Goal: Use online tool/utility: Utilize a website feature to perform a specific function

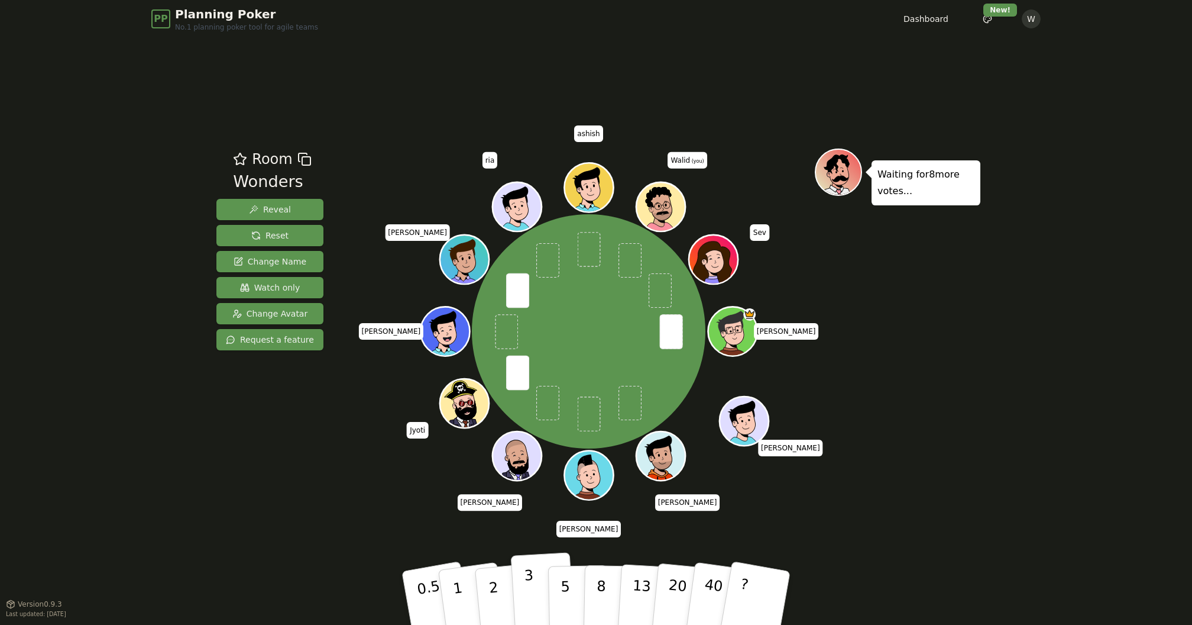
click at [522, 577] on button "3" at bounding box center [543, 598] width 64 height 92
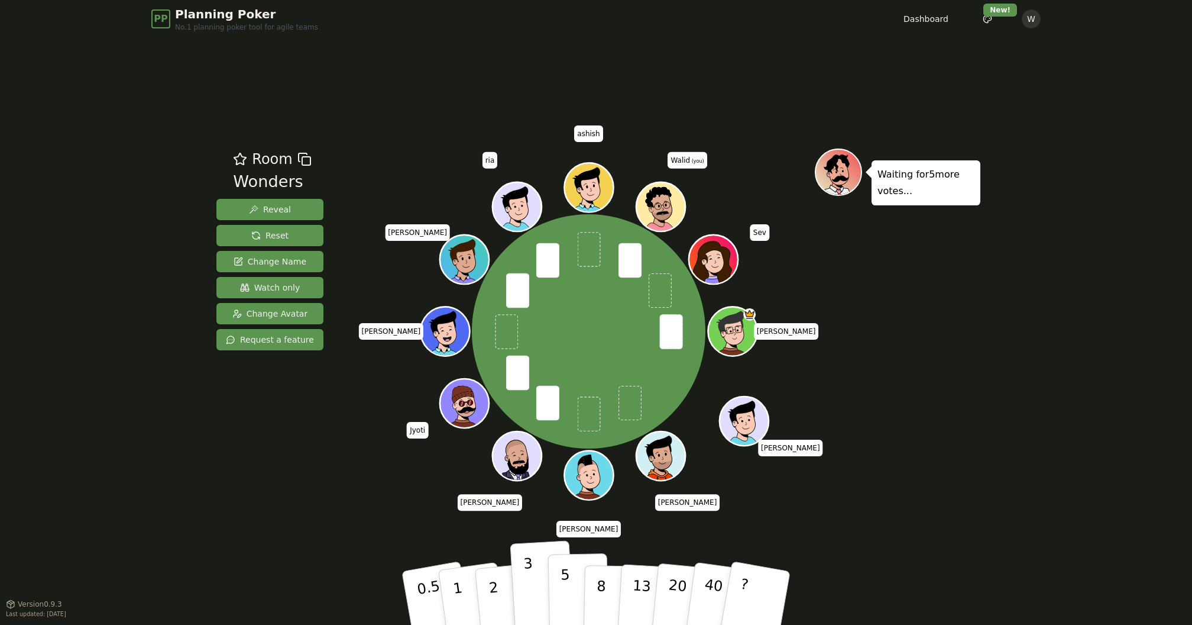
click at [567, 594] on p "5" at bounding box center [566, 598] width 10 height 64
click at [541, 591] on button "3" at bounding box center [543, 598] width 64 height 92
click at [560, 587] on button "5" at bounding box center [578, 598] width 61 height 90
click at [904, 531] on div "Room Wonders Reveal Reset Change Name Watch only Change Avatar Request a featur…" at bounding box center [596, 320] width 769 height 565
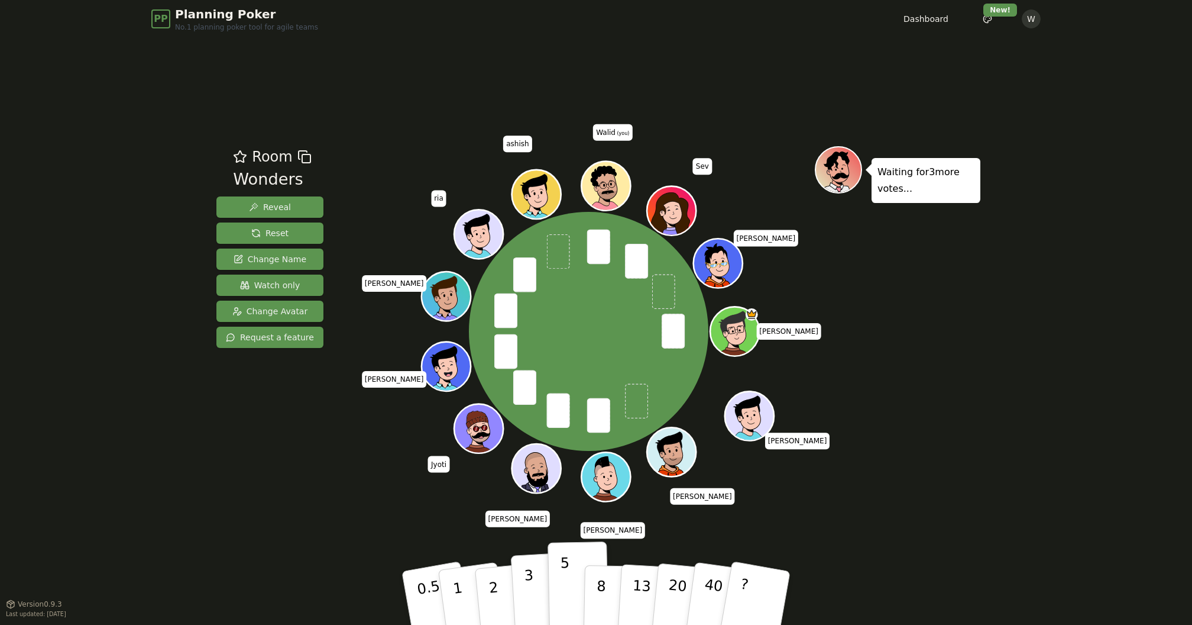
click at [520, 584] on button "3" at bounding box center [543, 598] width 64 height 92
click at [371, 508] on div "Room Wonders Reveal Reset Change Name Watch only Change Avatar Request a featur…" at bounding box center [596, 320] width 769 height 565
click at [561, 583] on p "5" at bounding box center [566, 598] width 10 height 64
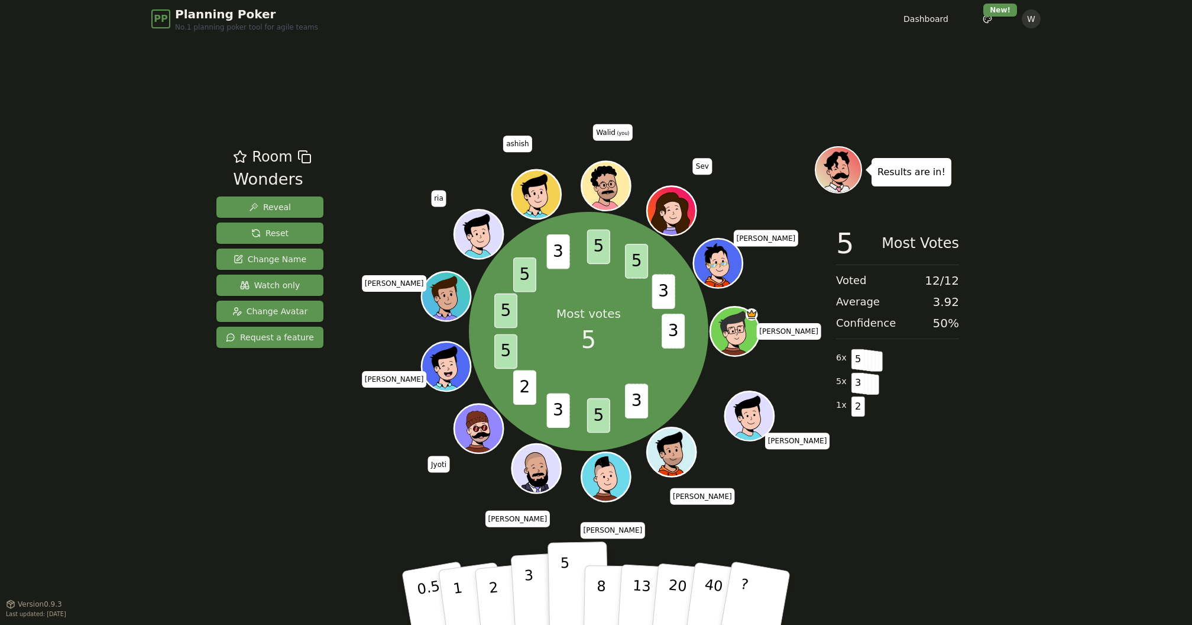
click at [531, 578] on p "3" at bounding box center [530, 599] width 13 height 64
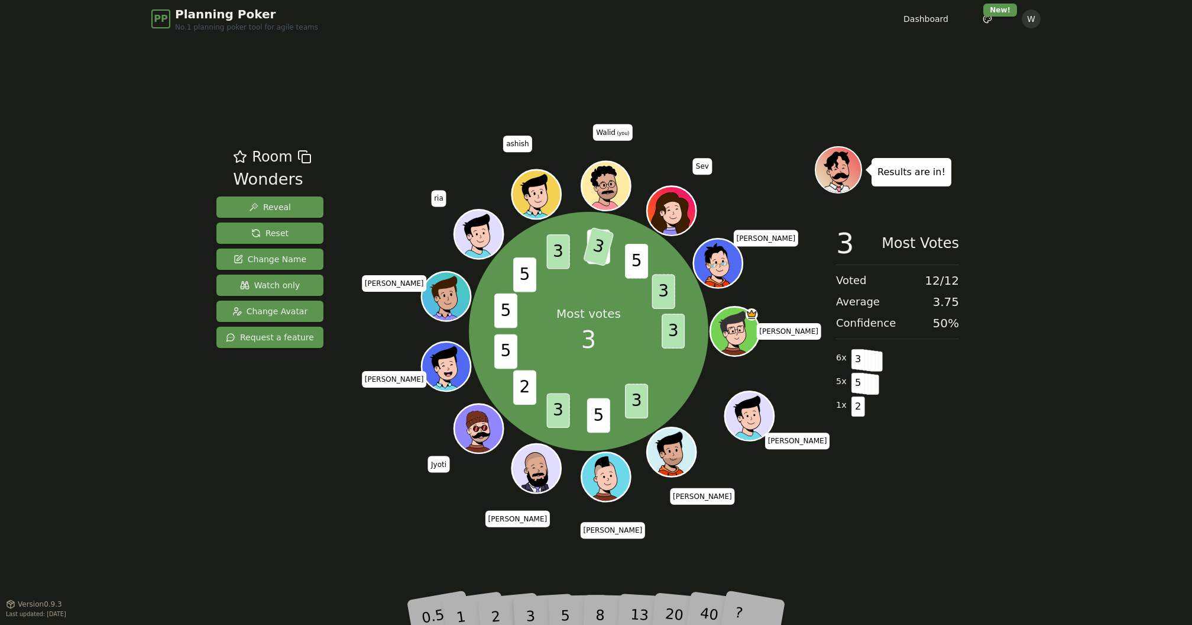
click at [266, 506] on div "Room Wonders Reveal Reset Change Name Watch only Change Avatar Request a featur…" at bounding box center [596, 320] width 769 height 565
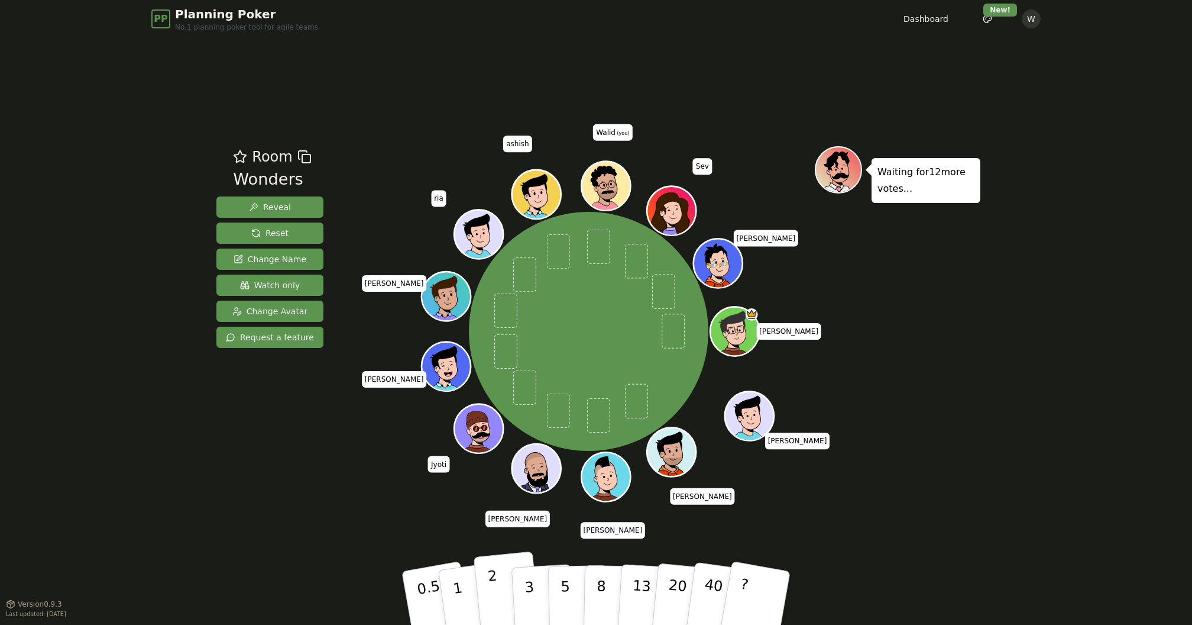
click at [497, 584] on button "2" at bounding box center [507, 598] width 67 height 94
click at [377, 526] on div "Room Wonders Reveal Reset Change Name Watch only Change Avatar Request a featur…" at bounding box center [596, 320] width 769 height 565
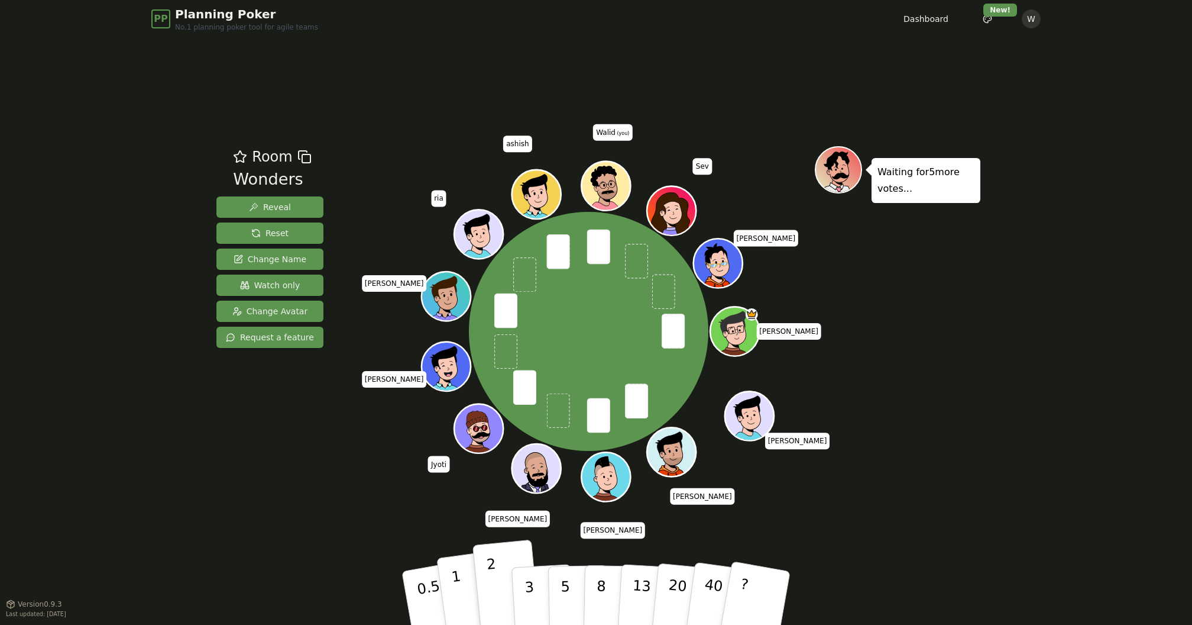
click at [463, 584] on button "1" at bounding box center [472, 598] width 70 height 96
click at [384, 529] on div "Room Wonders Reveal Reset Change Name Watch only Change Avatar Request a featur…" at bounding box center [596, 320] width 769 height 565
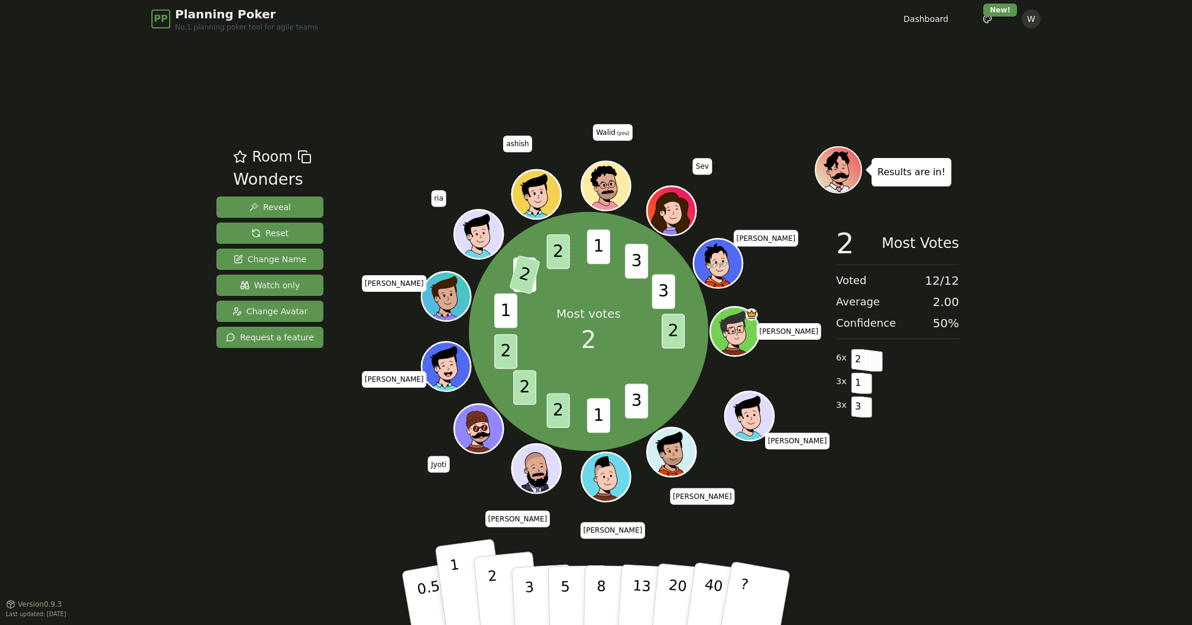
click at [499, 583] on button "2" at bounding box center [507, 598] width 67 height 94
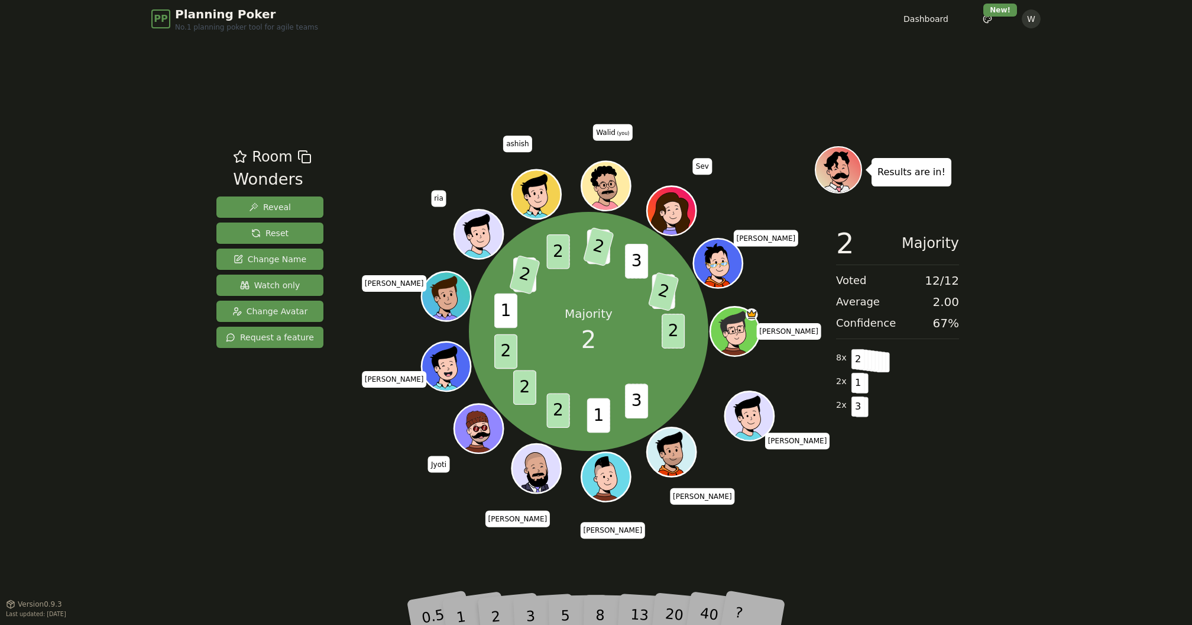
click at [334, 526] on div "Room Wonders Reveal Reset Change Name Watch only Change Avatar Request a featur…" at bounding box center [596, 320] width 769 height 565
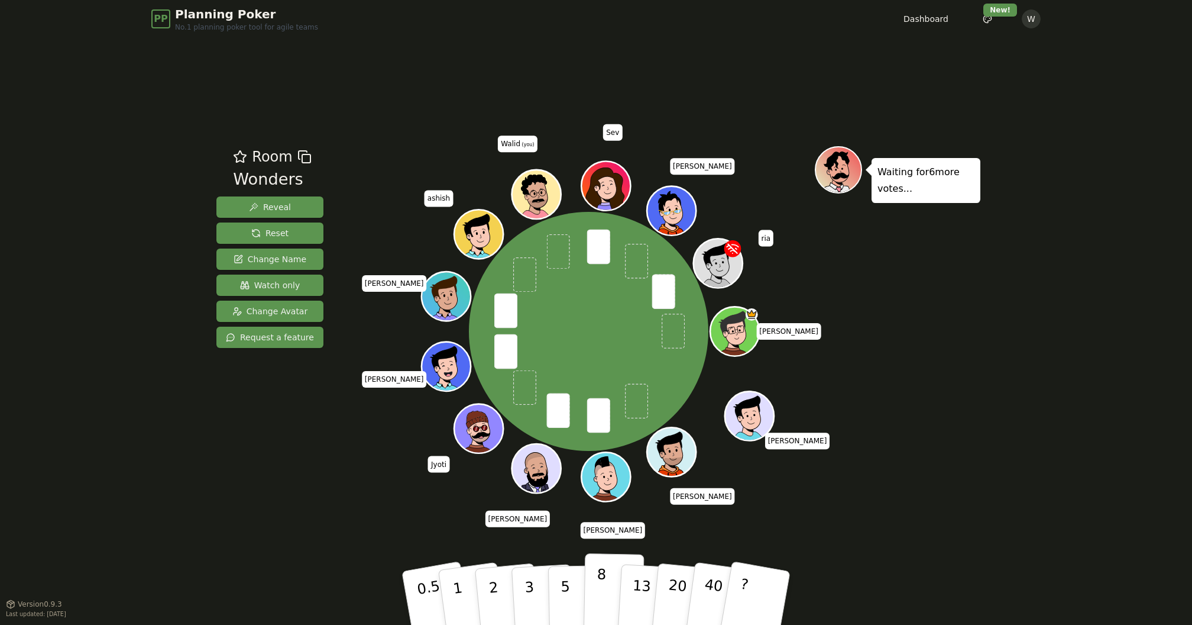
click at [603, 578] on p "8" at bounding box center [601, 597] width 10 height 64
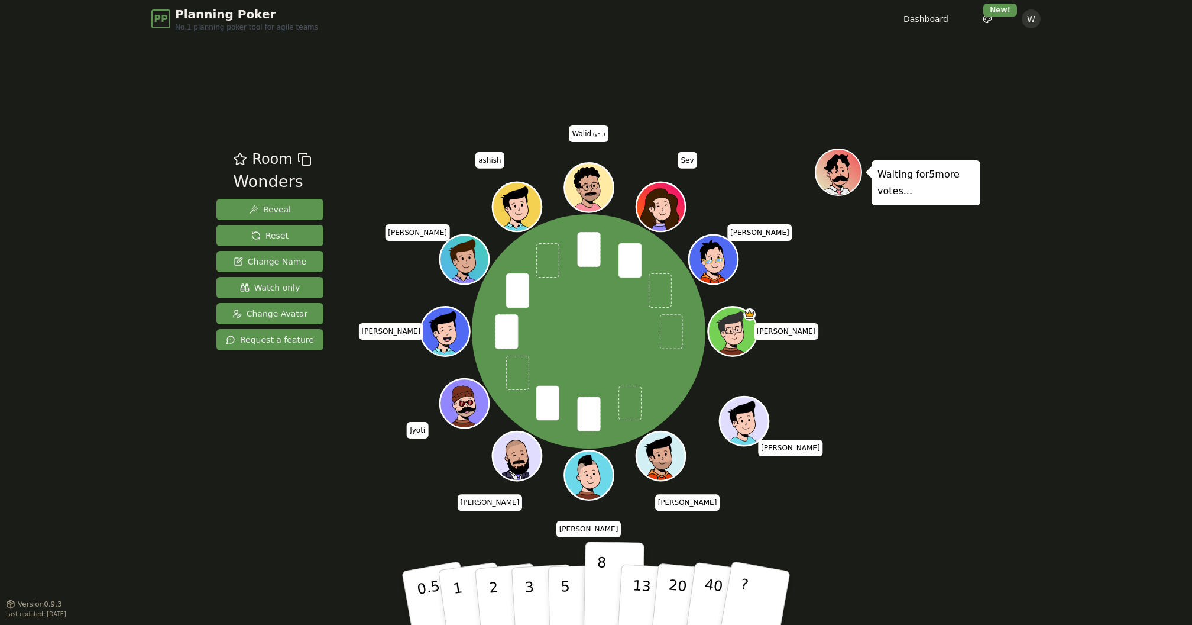
click at [939, 443] on div "Waiting for 5 more votes..." at bounding box center [898, 320] width 166 height 344
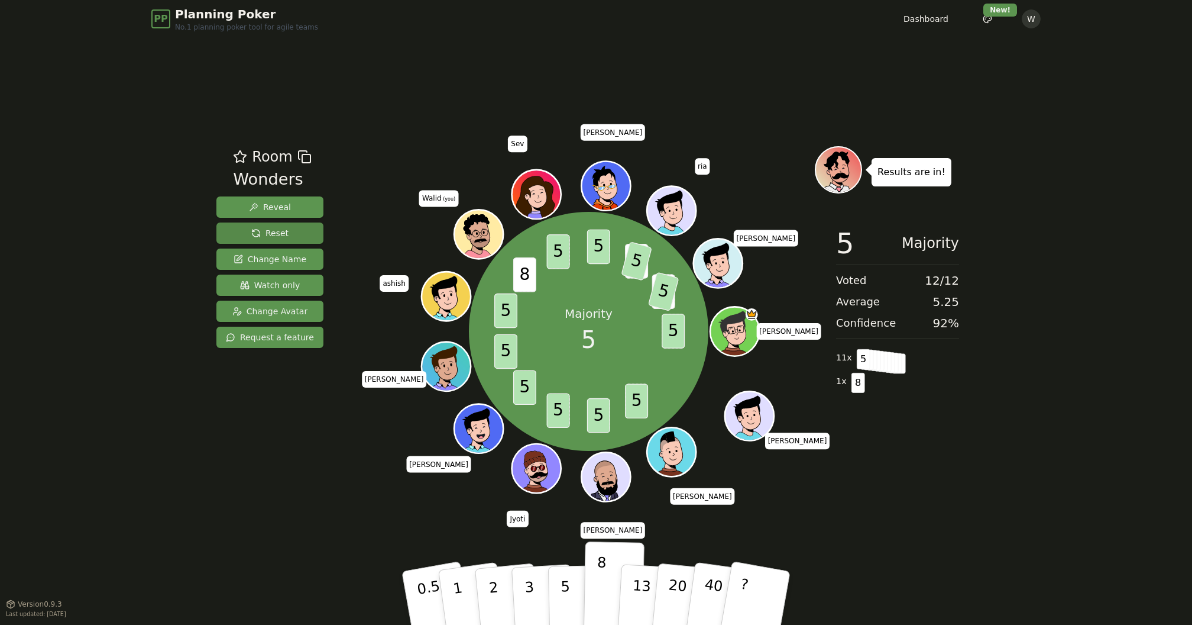
click at [293, 238] on button "Reset" at bounding box center [269, 232] width 107 height 21
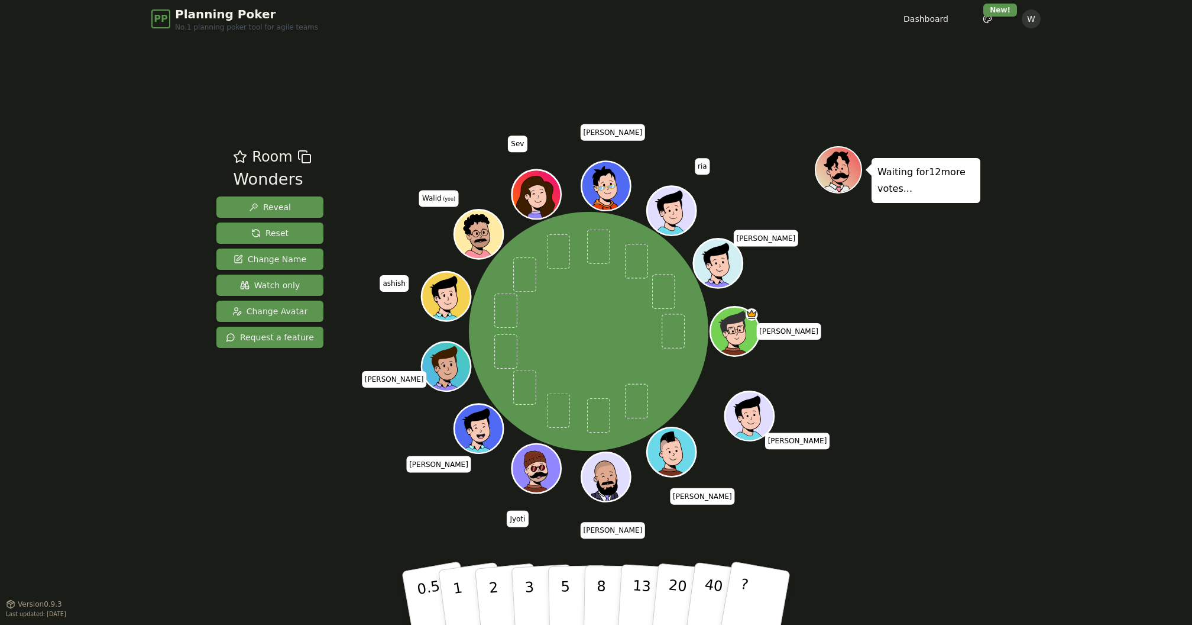
click at [366, 59] on div "Room Wonders Reveal Reset Change Name Watch only Change Avatar Request a featur…" at bounding box center [596, 320] width 769 height 565
click at [484, 226] on icon at bounding box center [477, 225] width 48 height 22
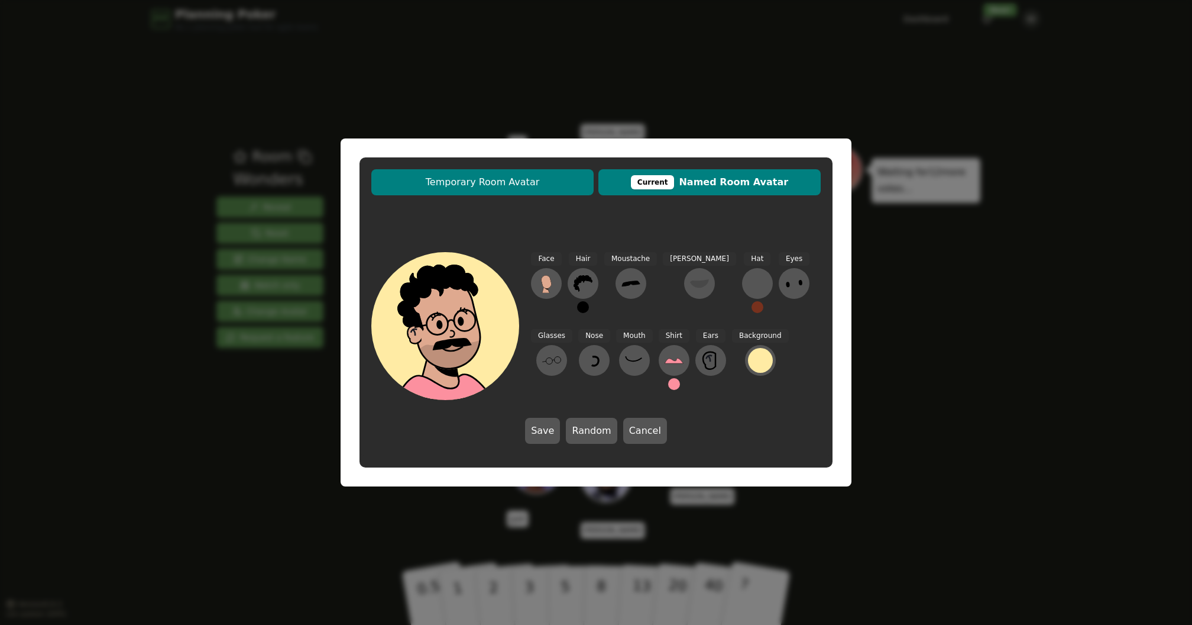
click at [531, 181] on span "Temporary Room Avatar" at bounding box center [482, 182] width 211 height 14
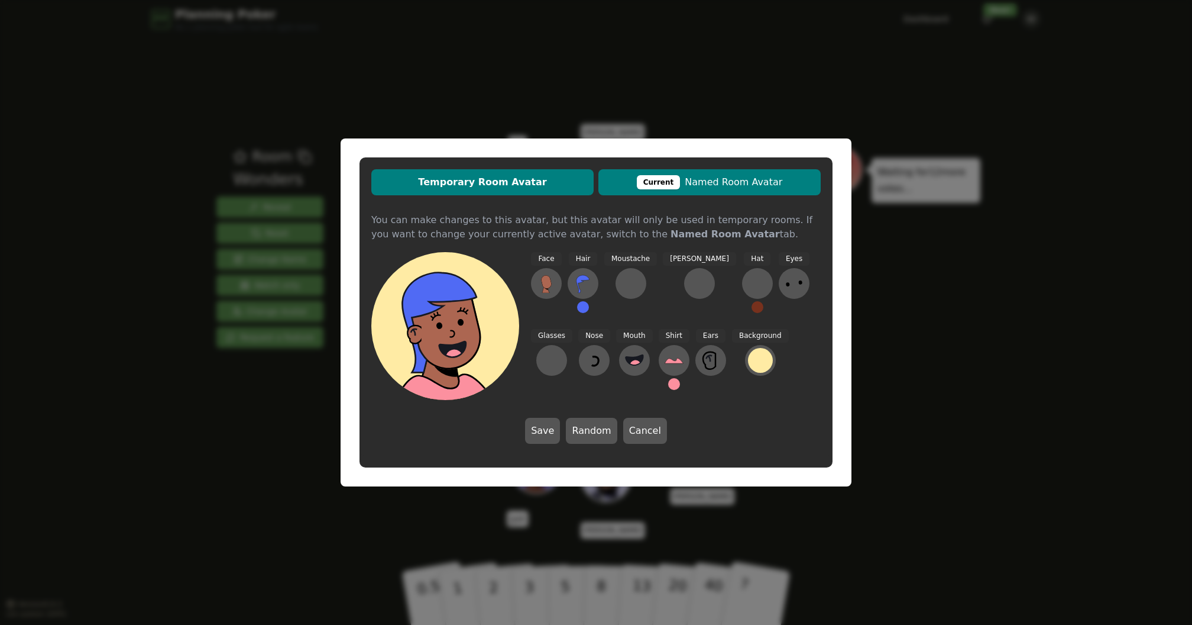
click at [716, 183] on span "Current Named Room Avatar" at bounding box center [710, 182] width 211 height 14
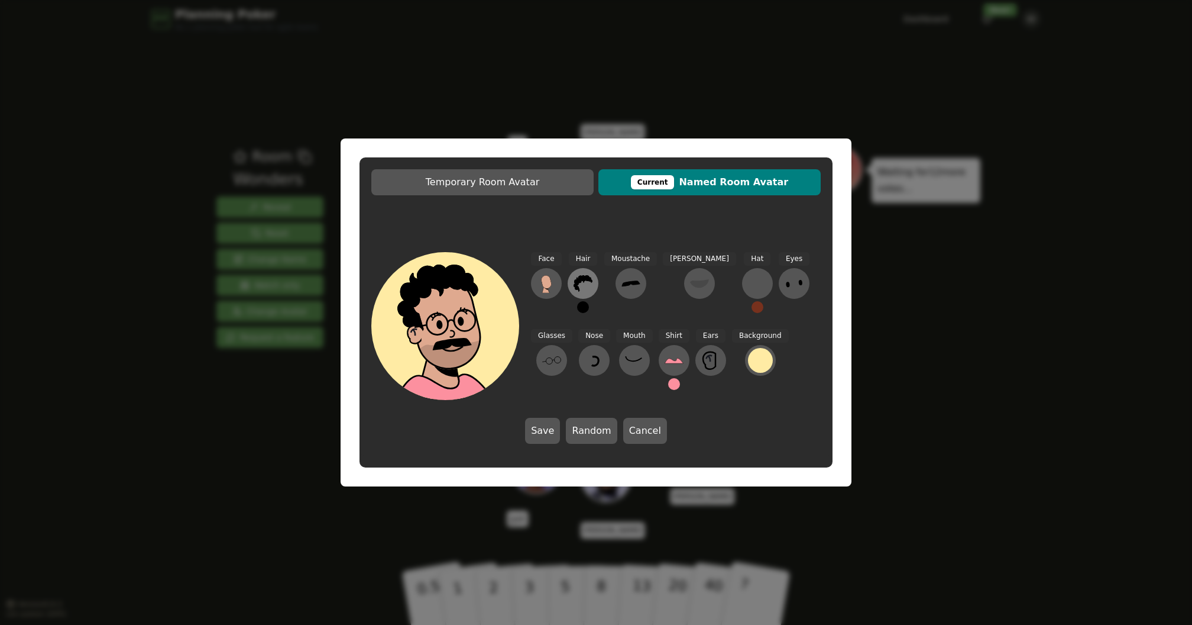
click at [585, 276] on icon at bounding box center [583, 283] width 19 height 17
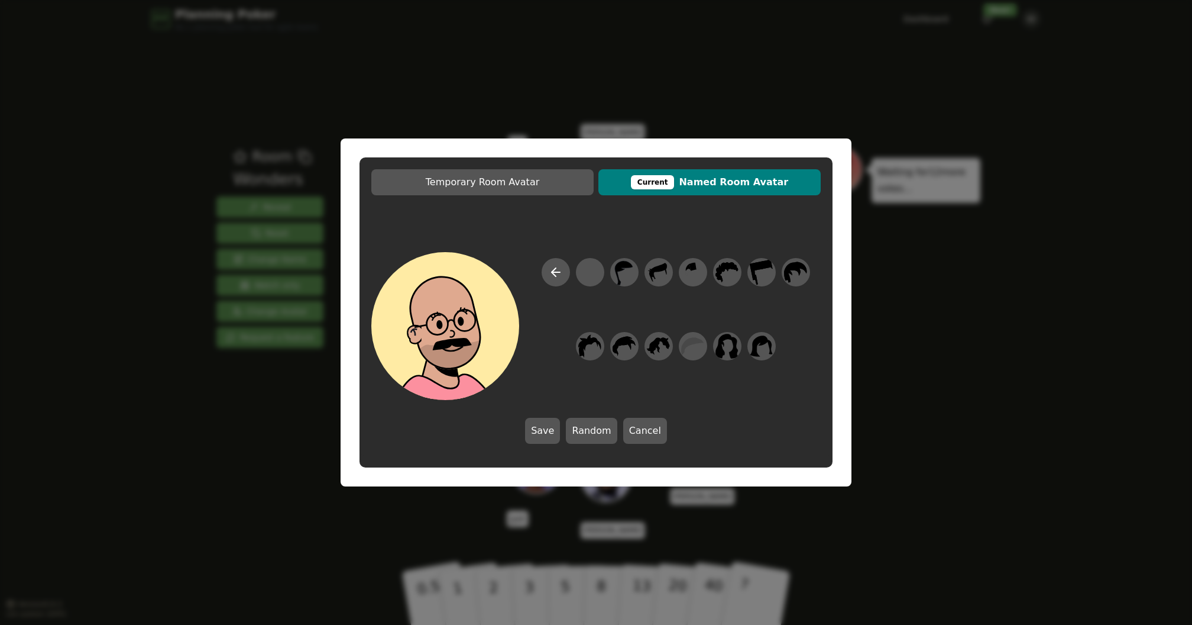
click at [649, 179] on div "Current" at bounding box center [653, 182] width 44 height 14
click at [561, 279] on icon at bounding box center [556, 272] width 14 height 14
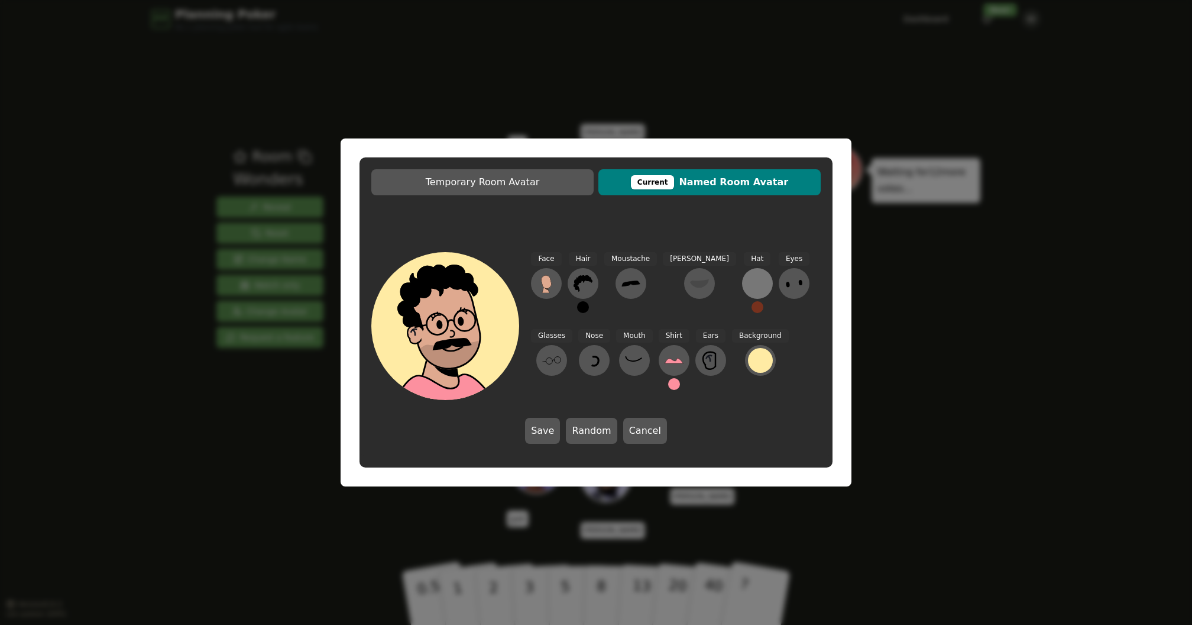
click at [748, 282] on div at bounding box center [757, 283] width 19 height 19
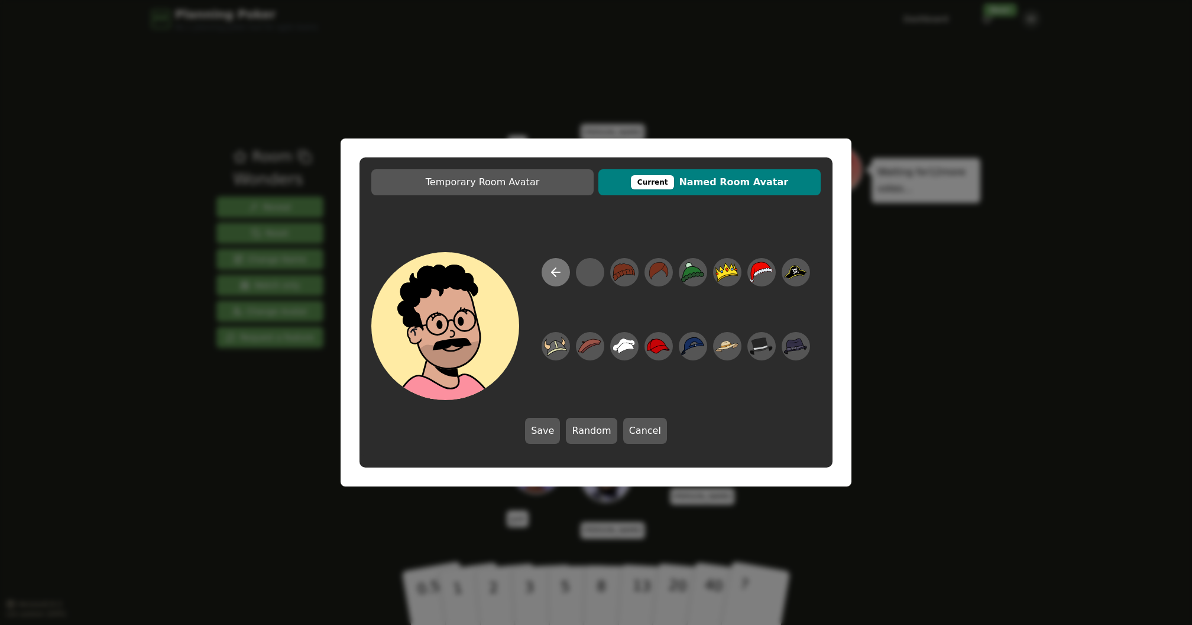
click at [552, 272] on icon at bounding box center [556, 272] width 8 height 0
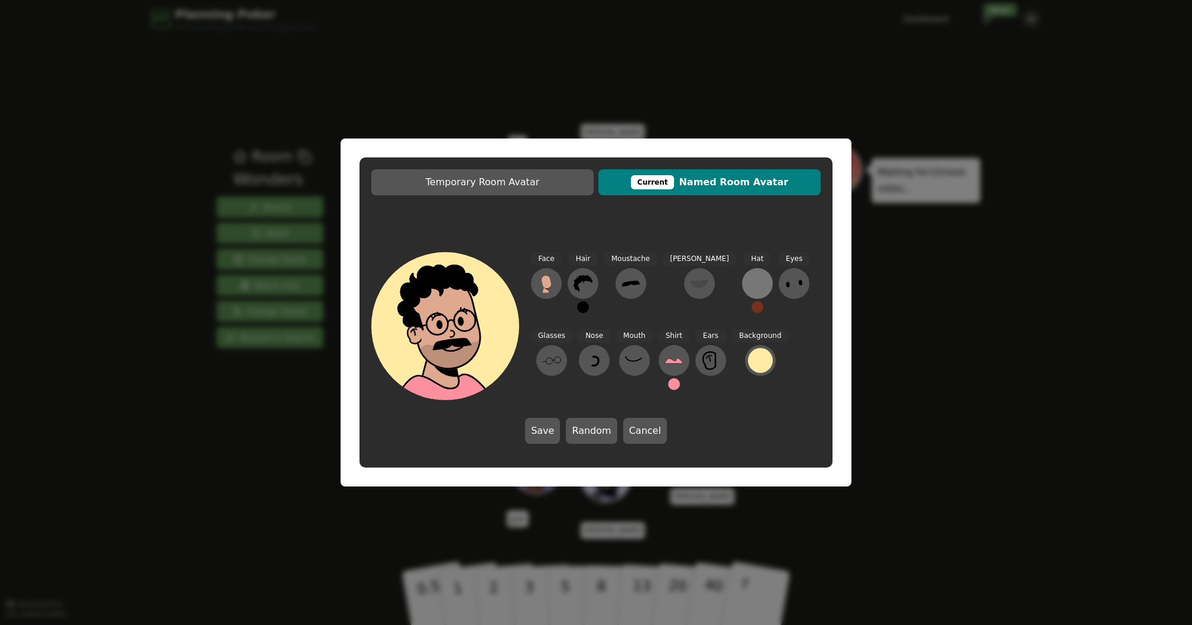
click at [748, 286] on div at bounding box center [757, 283] width 19 height 19
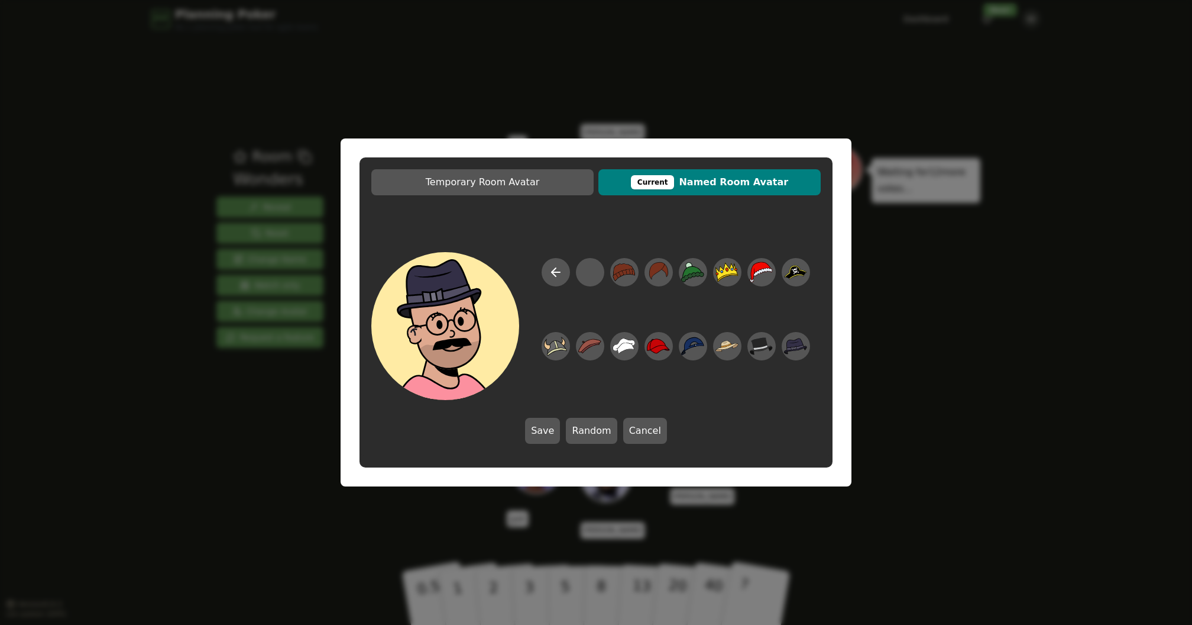
click at [936, 318] on div "Temporary Room Avatar Current Named Room Avatar Save Random Cancel" at bounding box center [596, 312] width 1192 height 625
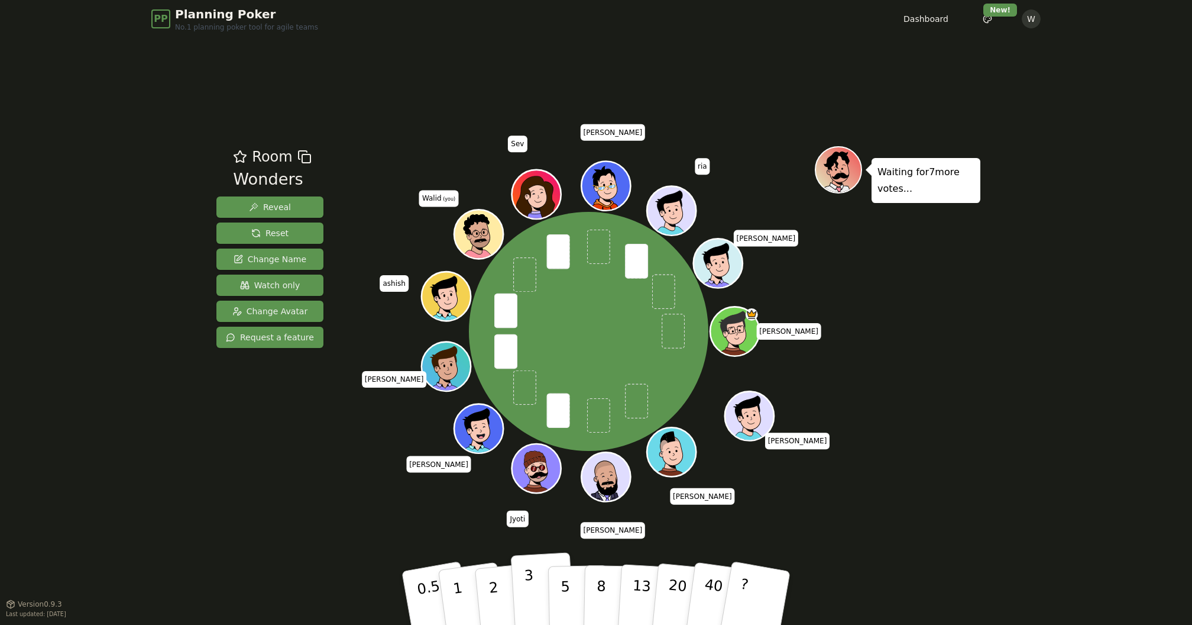
click at [523, 587] on button "3" at bounding box center [543, 598] width 64 height 92
click at [193, 461] on div "PP Planning Poker No.1 planning poker tool for agile teams Dashboard Toggle the…" at bounding box center [596, 312] width 1192 height 625
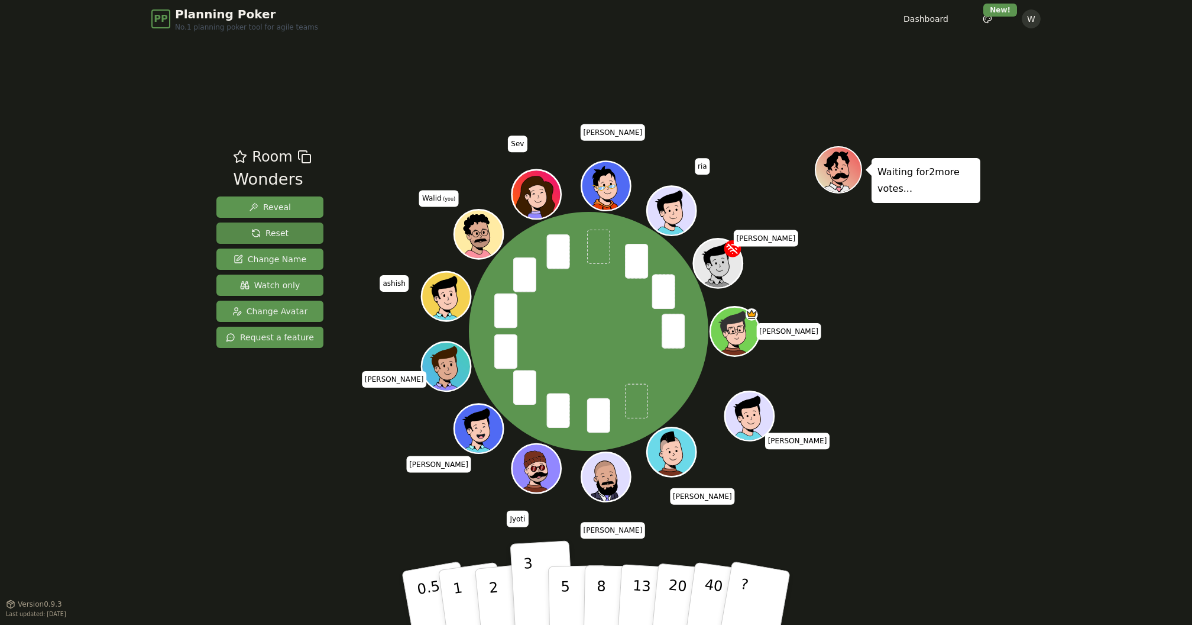
click at [289, 234] on button "Reset" at bounding box center [269, 232] width 107 height 21
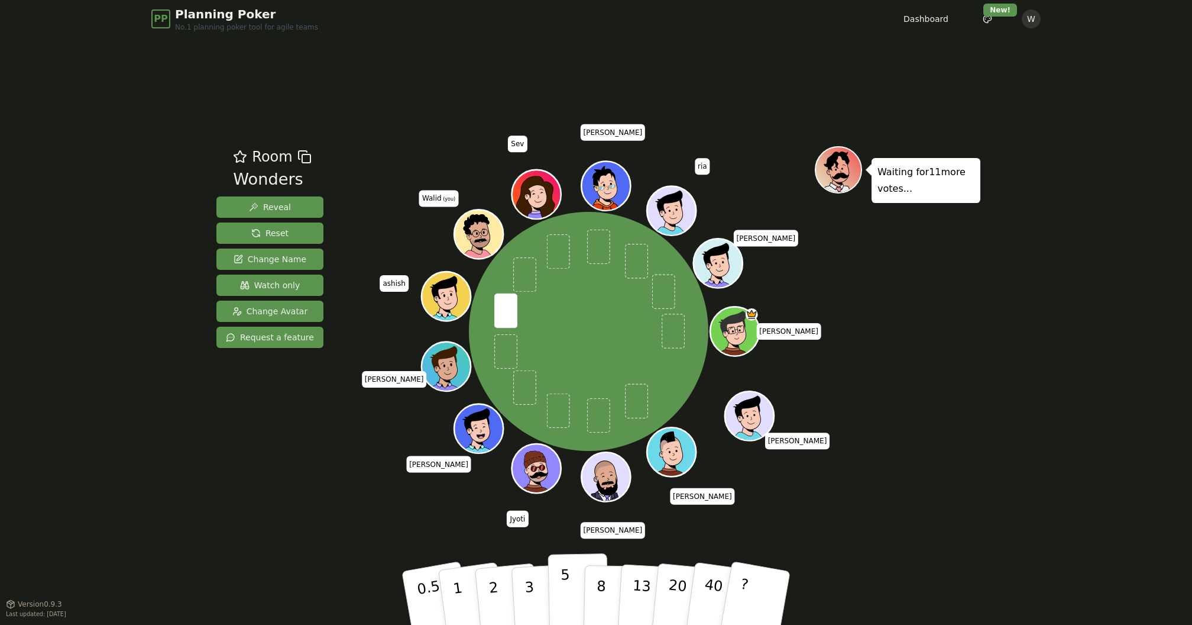
click at [563, 581] on p "5" at bounding box center [566, 598] width 10 height 64
click at [1017, 490] on div "PP Planning Poker No.1 planning poker tool for agile teams Dashboard Toggle the…" at bounding box center [596, 312] width 1192 height 625
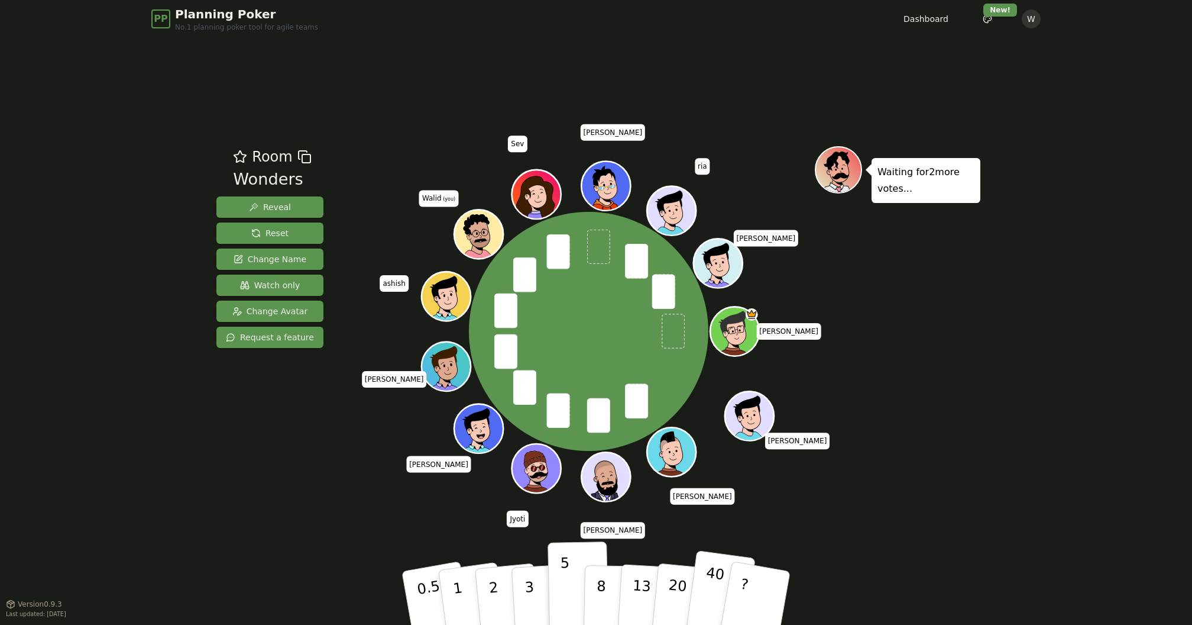
click at [712, 603] on p "40" at bounding box center [712, 597] width 27 height 66
click at [856, 516] on div "Room Wonders Reveal Reset Change Name Watch only Change Avatar Request a featur…" at bounding box center [596, 320] width 769 height 565
